Goal: Navigation & Orientation: Find specific page/section

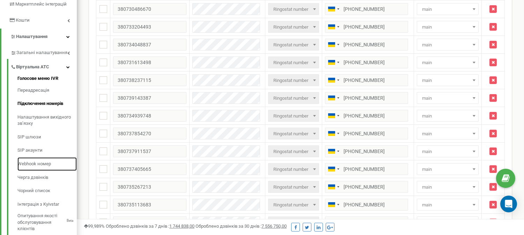
scroll to position [116, 0]
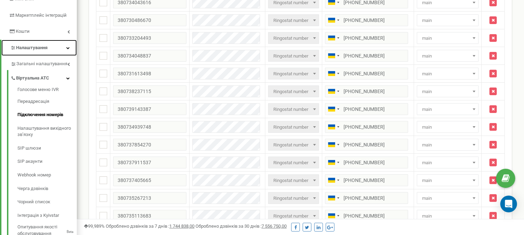
click at [67, 51] on link "Налаштування" at bounding box center [38, 48] width 75 height 16
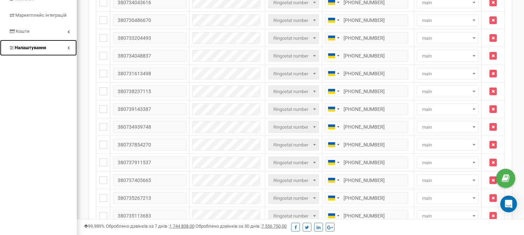
click at [67, 51] on link "Налаштування" at bounding box center [38, 48] width 77 height 16
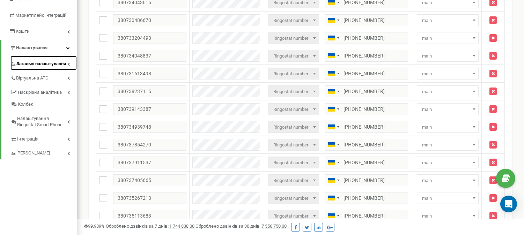
click at [67, 66] on link "Загальні налаштування" at bounding box center [43, 63] width 66 height 14
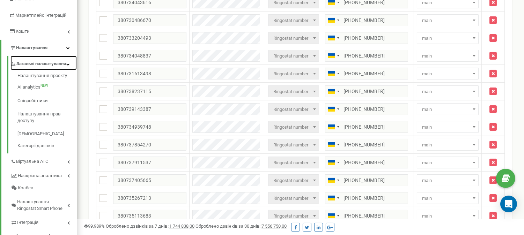
click at [67, 66] on icon at bounding box center [67, 64] width 3 height 3
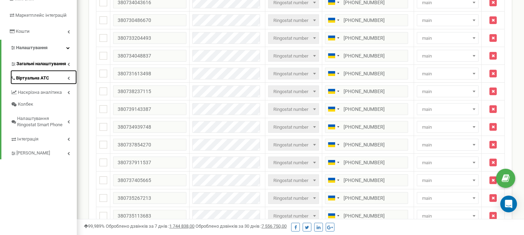
click at [66, 79] on link "Віртуальна АТС" at bounding box center [43, 77] width 66 height 14
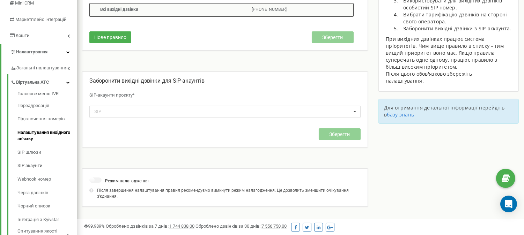
scroll to position [116, 0]
